Goal: Find contact information: Find contact information

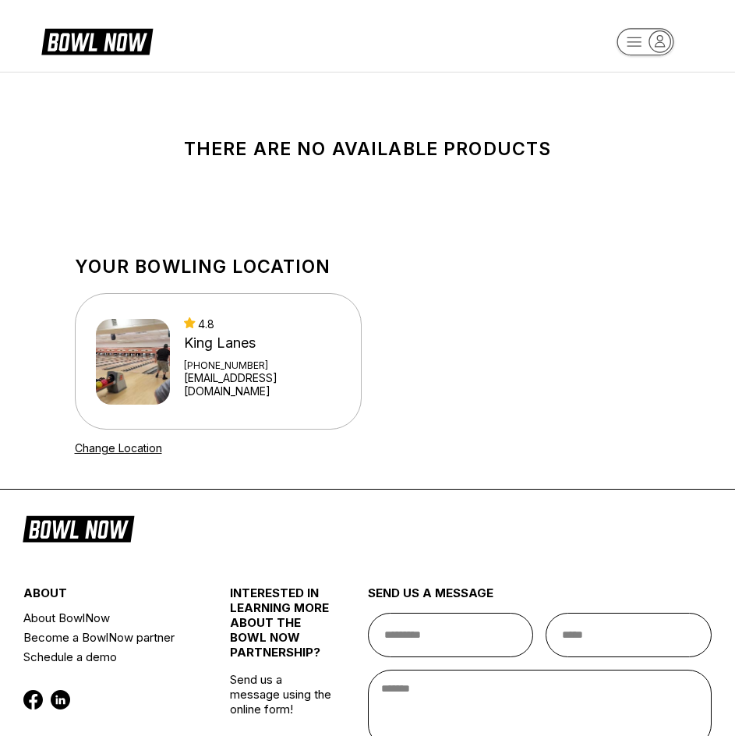
click at [170, 382] on img at bounding box center [133, 362] width 74 height 86
click at [230, 358] on div "4.8 King [PERSON_NAME] [PHONE_NUMBER] [EMAIL_ADDRESS][DOMAIN_NAME]" at bounding box center [262, 361] width 157 height 88
click at [196, 328] on icon at bounding box center [190, 322] width 12 height 11
click at [263, 380] on link "[EMAIL_ADDRESS][DOMAIN_NAME]" at bounding box center [262, 384] width 157 height 27
click at [387, 378] on div "Your bowling location 4.8 King Lanes +17245432715 kinglanes2020@gmail.com Chang…" at bounding box center [368, 355] width 586 height 199
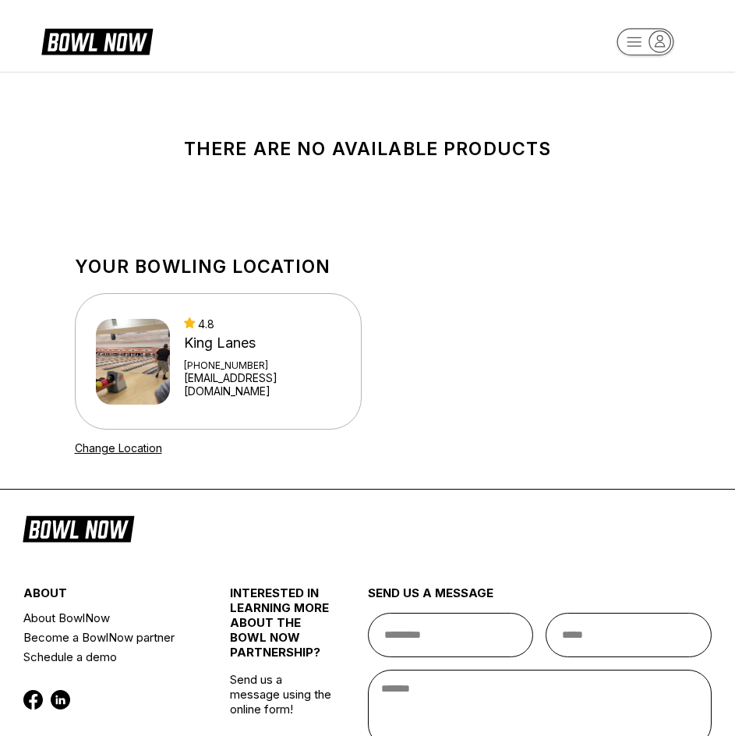
click at [254, 348] on div "King Lanes" at bounding box center [262, 342] width 157 height 17
